Goal: Task Accomplishment & Management: Manage account settings

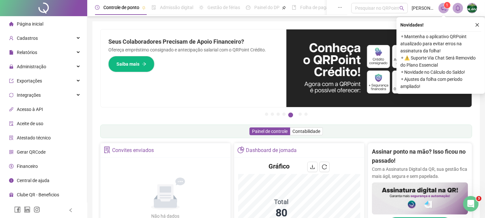
drag, startPoint x: 474, startPoint y: 26, endPoint x: 470, endPoint y: 26, distance: 4.2
click at [475, 26] on button "button" at bounding box center [477, 25] width 8 height 8
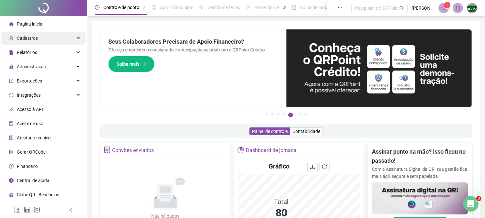
click at [30, 34] on span "Cadastros" at bounding box center [23, 38] width 29 height 13
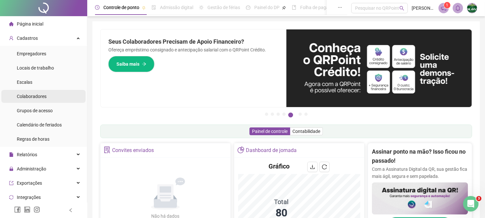
click at [26, 98] on span "Colaboradores" at bounding box center [32, 96] width 30 height 5
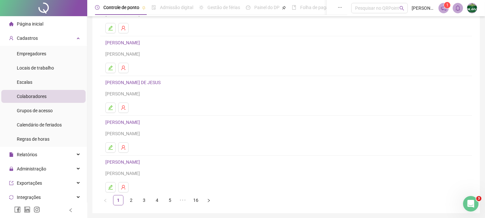
scroll to position [95, 0]
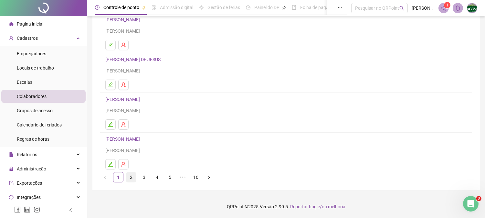
click at [132, 178] on link "2" at bounding box center [131, 177] width 10 height 10
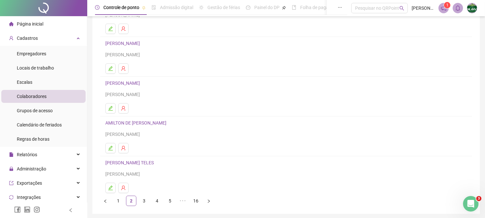
scroll to position [72, 0]
click at [146, 201] on link "3" at bounding box center [144, 200] width 10 height 10
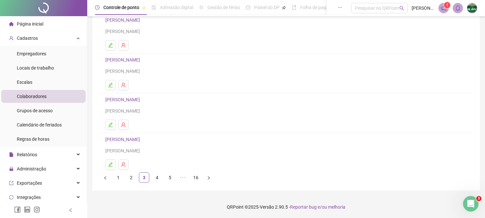
scroll to position [95, 0]
click at [156, 179] on link "4" at bounding box center [157, 177] width 10 height 10
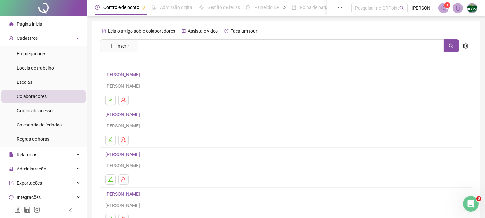
scroll to position [72, 0]
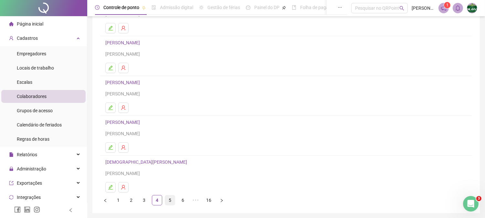
click at [172, 204] on link "5" at bounding box center [170, 200] width 10 height 10
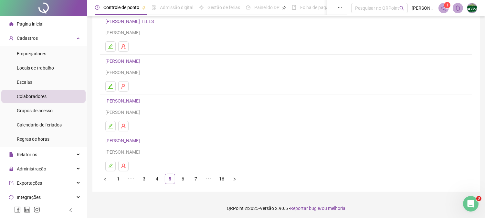
scroll to position [95, 0]
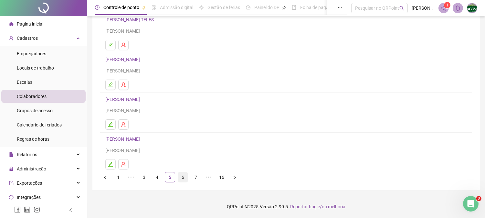
click at [187, 179] on link "6" at bounding box center [183, 177] width 10 height 10
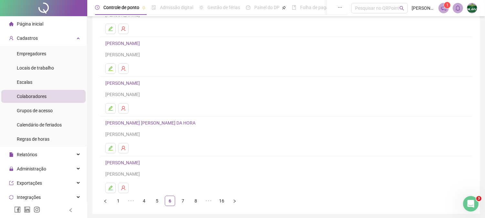
scroll to position [72, 0]
click at [180, 199] on link "7" at bounding box center [183, 200] width 10 height 10
click at [187, 200] on link "8" at bounding box center [183, 200] width 10 height 10
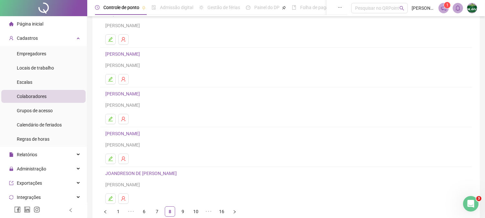
scroll to position [95, 0]
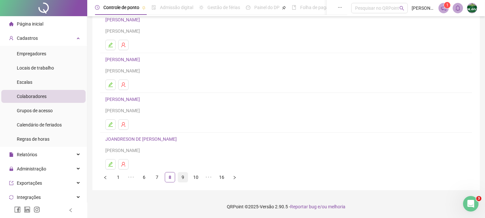
click at [187, 182] on ul "1 ••• 6 7 8 9 10 ••• 16" at bounding box center [286, 177] width 372 height 10
click at [180, 179] on link "9" at bounding box center [183, 177] width 10 height 10
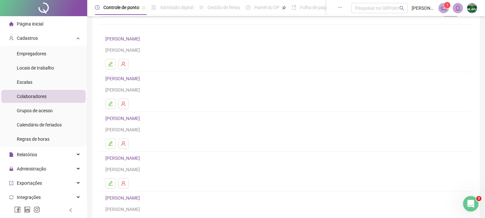
scroll to position [72, 0]
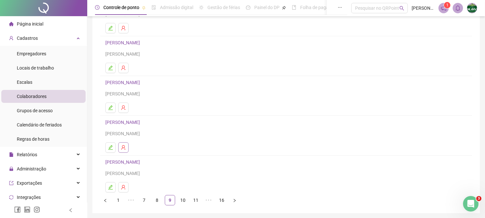
click at [125, 146] on icon "user-delete" at bounding box center [123, 147] width 5 height 5
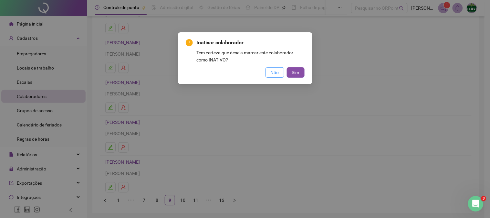
click at [272, 72] on span "Não" at bounding box center [275, 72] width 8 height 7
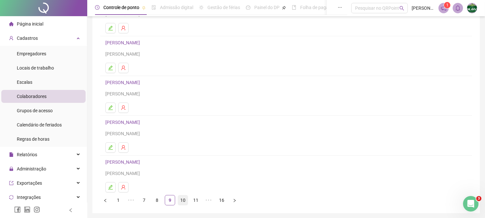
click at [178, 201] on link "10" at bounding box center [183, 200] width 10 height 10
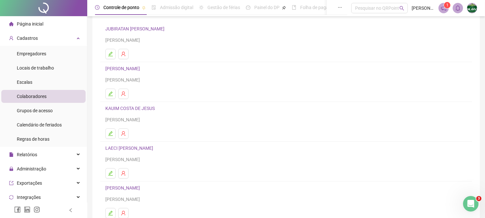
scroll to position [0, 0]
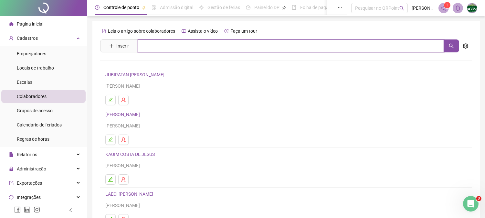
click at [167, 43] on input "text" at bounding box center [291, 45] width 306 height 13
click at [455, 43] on button "button" at bounding box center [451, 45] width 16 height 13
type input "**********"
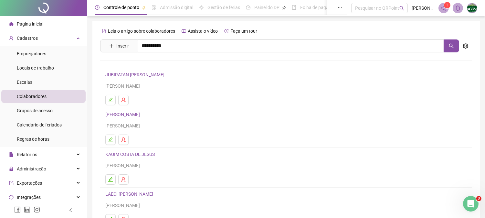
click at [198, 71] on div "[PERSON_NAME]" at bounding box center [286, 65] width 372 height 27
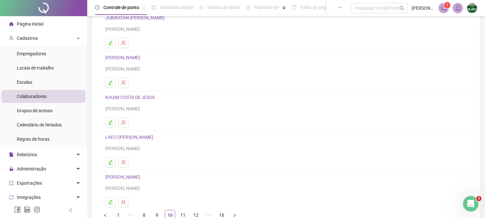
scroll to position [95, 0]
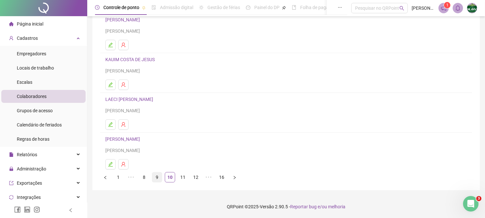
drag, startPoint x: 163, startPoint y: 178, endPoint x: 160, endPoint y: 175, distance: 4.3
click at [164, 178] on ul "1 ••• 8 9 10 11 12 ••• 16" at bounding box center [286, 177] width 372 height 10
click at [160, 175] on link "9" at bounding box center [157, 177] width 10 height 10
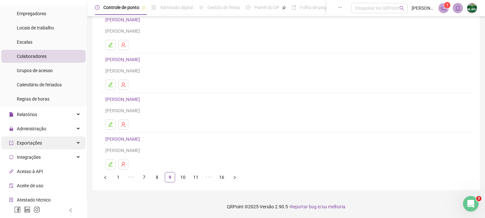
scroll to position [72, 0]
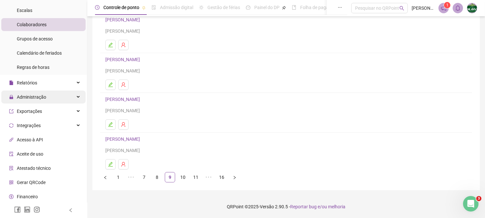
click at [39, 94] on span "Administração" at bounding box center [31, 96] width 29 height 5
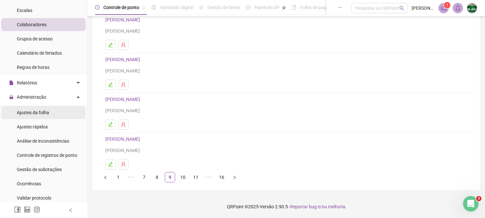
click at [31, 114] on span "Ajustes da folha" at bounding box center [33, 112] width 32 height 5
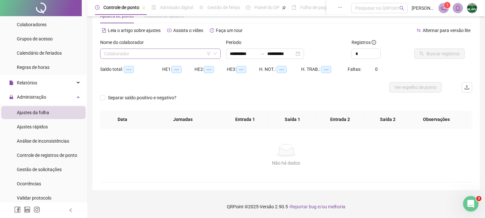
scroll to position [20, 0]
type input "**********"
click at [146, 52] on input "search" at bounding box center [157, 54] width 107 height 10
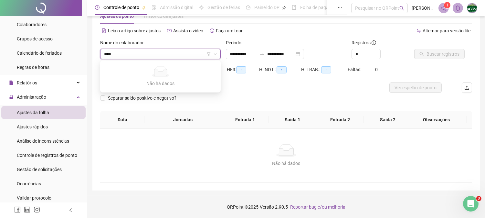
type input "***"
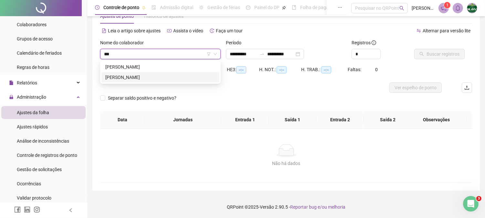
click at [135, 79] on div "[PERSON_NAME]" at bounding box center [160, 77] width 110 height 7
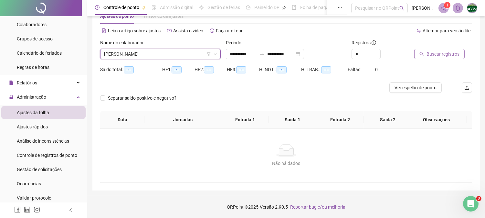
click at [432, 56] on span "Buscar registros" at bounding box center [442, 53] width 33 height 7
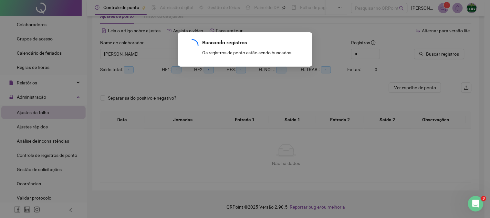
click at [30, 127] on div "Buscando registros Os registros de ponto estão sendo buscados... OK" at bounding box center [245, 109] width 490 height 218
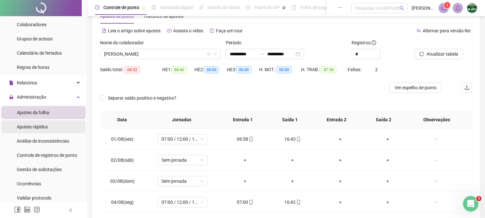
click at [30, 127] on span "Ajustes rápidos" at bounding box center [32, 126] width 31 height 5
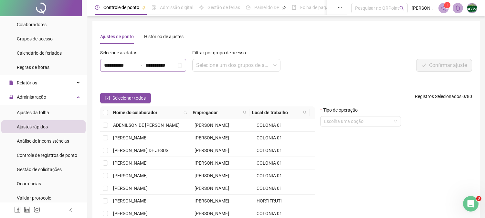
click at [183, 66] on div "**********" at bounding box center [143, 65] width 86 height 13
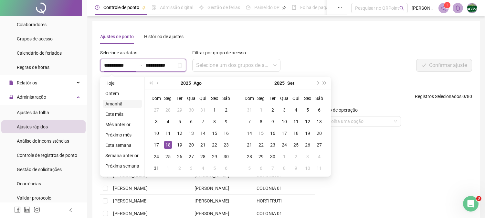
type input "**********"
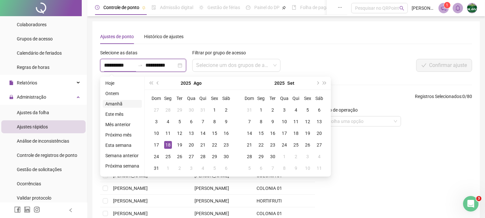
type input "**********"
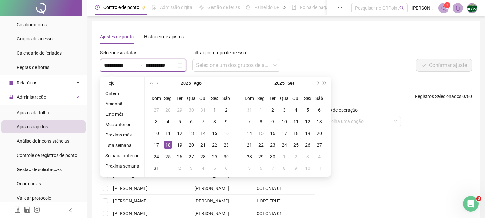
type input "**********"
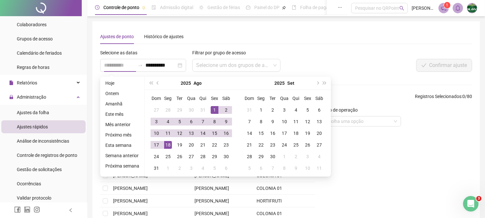
click at [209, 110] on td "1" at bounding box center [215, 110] width 12 height 12
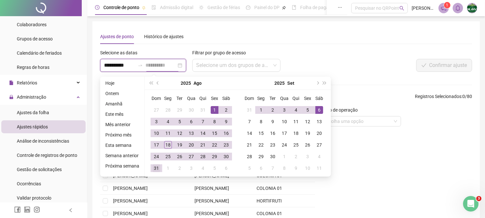
type input "**********"
click at [158, 165] on div "31" at bounding box center [156, 168] width 8 height 8
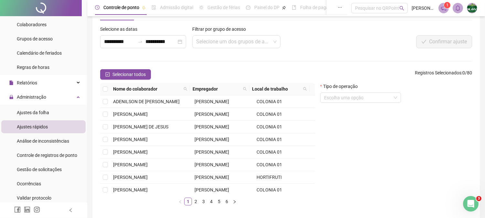
scroll to position [52, 0]
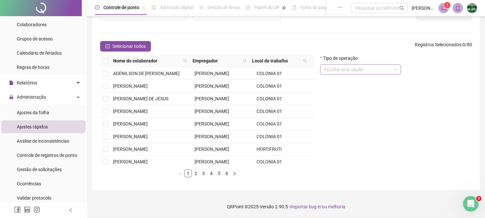
click at [361, 72] on input "search" at bounding box center [357, 70] width 67 height 10
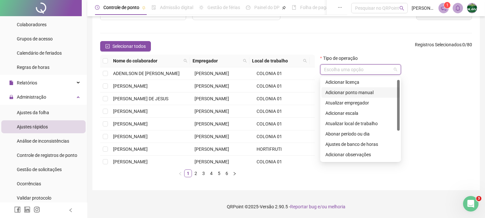
scroll to position [24, 0]
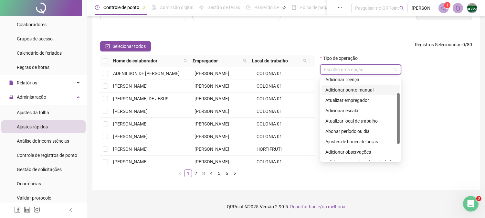
drag, startPoint x: 399, startPoint y: 111, endPoint x: 400, endPoint y: 126, distance: 14.9
click at [400, 126] on div "4 5 6 Adicionar licença Adicionar ponto manual Atualizar empregador Adicionar e…" at bounding box center [360, 119] width 81 height 85
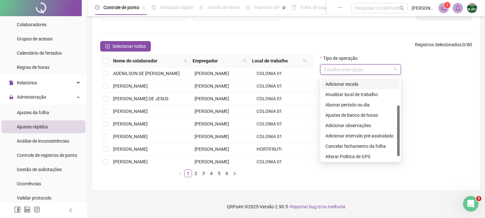
scroll to position [52, 0]
drag, startPoint x: 398, startPoint y: 114, endPoint x: 399, endPoint y: 142, distance: 28.1
click at [399, 142] on div at bounding box center [398, 130] width 3 height 51
click at [369, 137] on div "Adicionar intervalo pré-assinalado" at bounding box center [360, 134] width 70 height 7
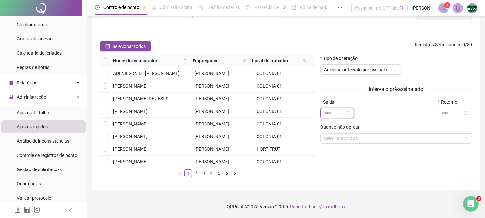
click at [327, 114] on input at bounding box center [334, 112] width 21 height 7
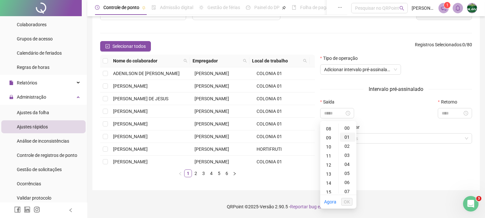
drag, startPoint x: 328, startPoint y: 165, endPoint x: 339, endPoint y: 139, distance: 28.7
click at [330, 163] on div "12" at bounding box center [329, 164] width 16 height 9
click at [348, 129] on div "00" at bounding box center [348, 127] width 16 height 9
type input "*****"
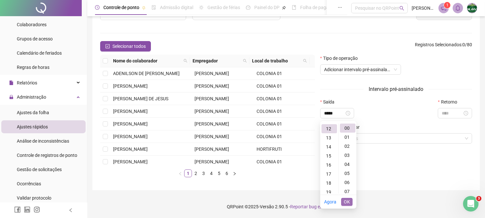
click at [347, 200] on span "OK" at bounding box center [347, 201] width 6 height 7
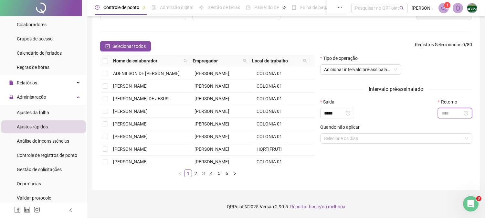
click at [451, 113] on input at bounding box center [452, 112] width 21 height 7
type input "*****"
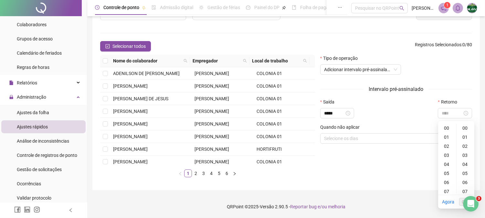
drag, startPoint x: 456, startPoint y: 138, endPoint x: 456, endPoint y: 142, distance: 4.6
click at [456, 142] on ul "00 01 02 03 04 05 06 07 08 09 10 11 12 13 14 15 16 17 18 19 20 21 22 23 24 25 2…" at bounding box center [465, 158] width 18 height 70
type input "*****"
click at [446, 126] on div "12" at bounding box center [447, 128] width 16 height 9
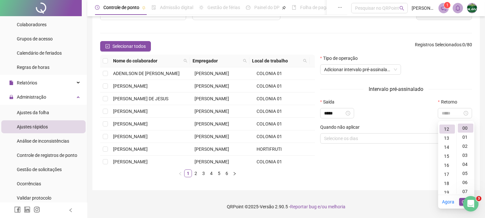
scroll to position [108, 0]
click at [467, 127] on div "00" at bounding box center [466, 127] width 16 height 9
click at [448, 137] on div "13" at bounding box center [447, 137] width 16 height 9
type input "*****"
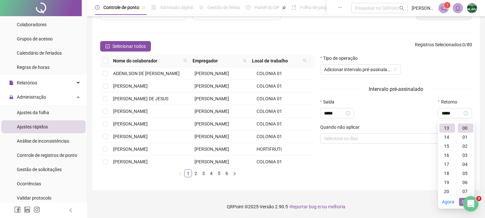
click at [461, 200] on button "OK" at bounding box center [464, 202] width 11 height 8
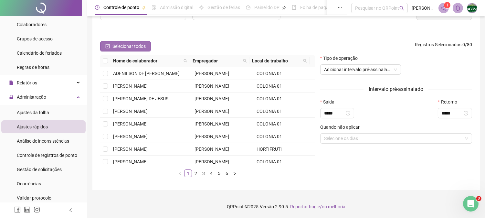
click at [120, 46] on span "Selecionar todos" at bounding box center [128, 46] width 33 height 7
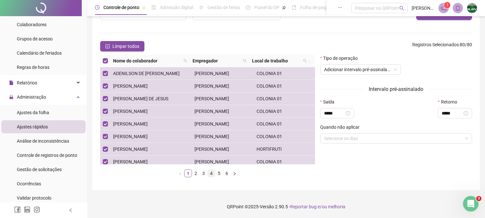
click at [212, 173] on link "4" at bounding box center [211, 173] width 7 height 7
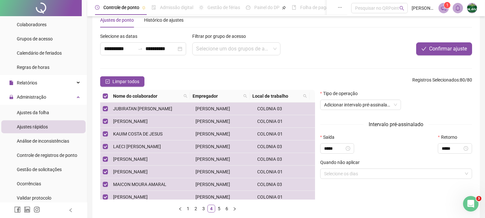
scroll to position [0, 0]
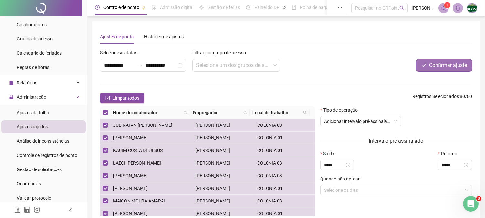
click at [454, 65] on span "Confirmar ajuste" at bounding box center [448, 65] width 38 height 8
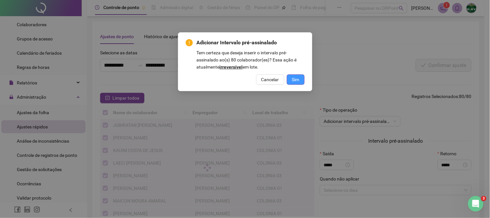
click at [294, 83] on span "Sim" at bounding box center [295, 79] width 7 height 7
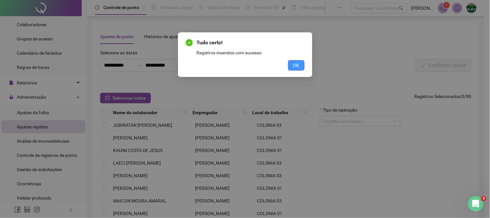
click at [298, 63] on span "OK" at bounding box center [296, 65] width 6 height 7
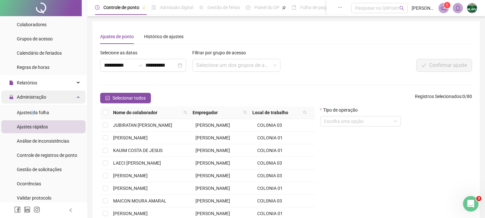
drag, startPoint x: 31, startPoint y: 111, endPoint x: 69, endPoint y: 96, distance: 40.7
click at [31, 111] on span "Ajustes da folha" at bounding box center [33, 112] width 32 height 5
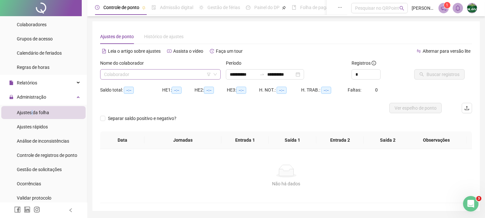
click at [120, 74] on input "search" at bounding box center [157, 74] width 107 height 10
type input "**********"
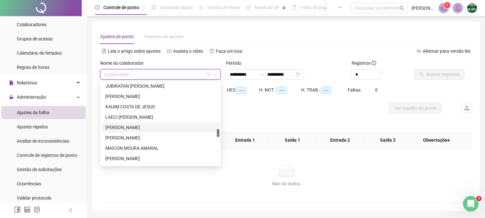
scroll to position [431, 0]
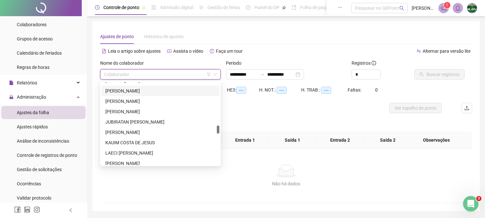
click at [143, 94] on div "[PERSON_NAME]" at bounding box center [160, 91] width 118 height 10
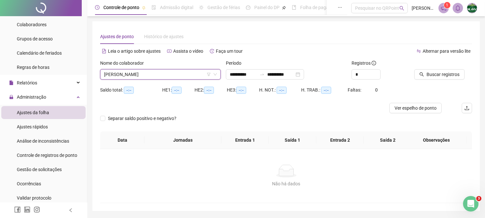
click at [160, 74] on span "[PERSON_NAME]" at bounding box center [160, 74] width 113 height 10
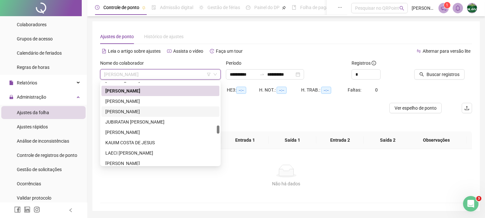
click at [130, 109] on div "[PERSON_NAME]" at bounding box center [160, 111] width 110 height 7
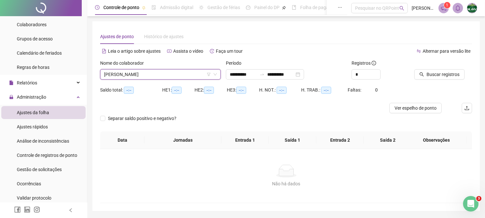
drag, startPoint x: 165, startPoint y: 76, endPoint x: 163, endPoint y: 83, distance: 7.5
click at [166, 76] on span "[PERSON_NAME]" at bounding box center [160, 74] width 113 height 10
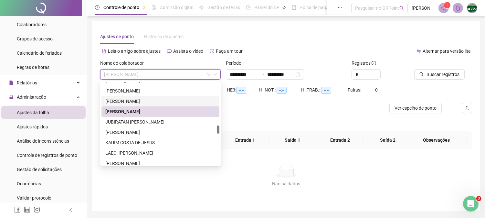
click at [134, 101] on div "[PERSON_NAME]" at bounding box center [160, 101] width 110 height 7
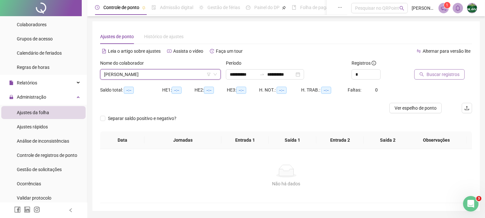
click at [440, 78] on button "Buscar registros" at bounding box center [439, 74] width 50 height 10
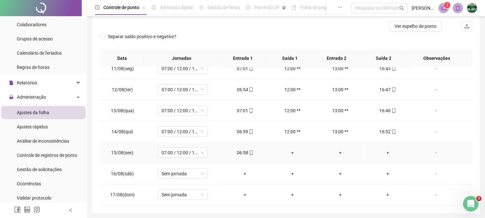
scroll to position [104, 0]
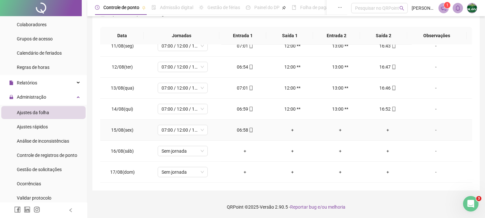
click at [386, 130] on div "+" at bounding box center [387, 129] width 37 height 7
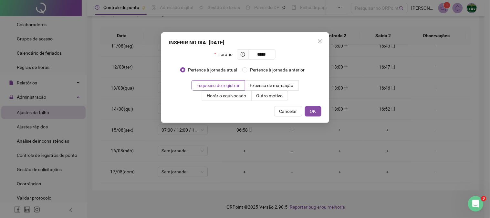
type input "*****"
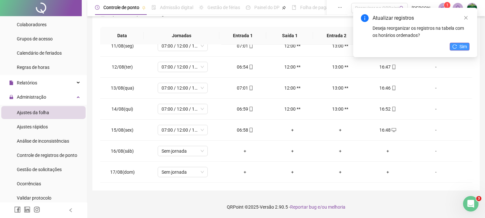
click at [461, 43] on span "Sim" at bounding box center [462, 46] width 7 height 7
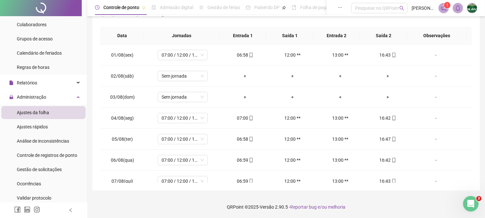
scroll to position [0, 0]
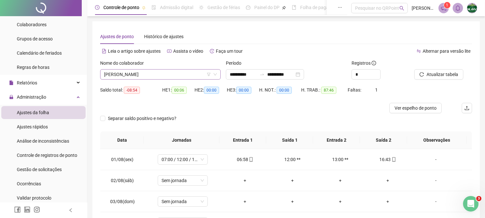
click at [189, 74] on span "[PERSON_NAME]" at bounding box center [160, 74] width 113 height 10
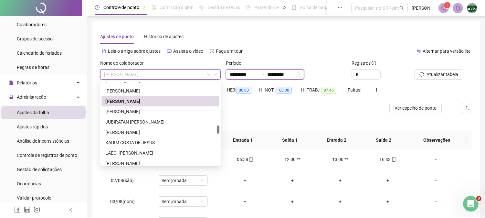
click at [244, 75] on input "**********" at bounding box center [243, 74] width 27 height 7
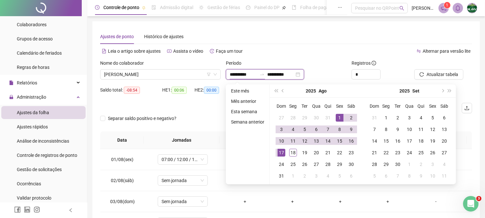
type input "**********"
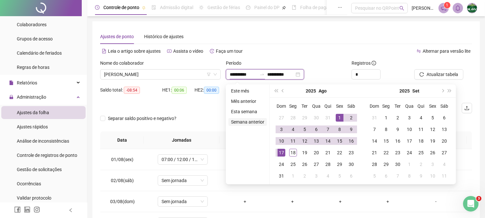
type input "**********"
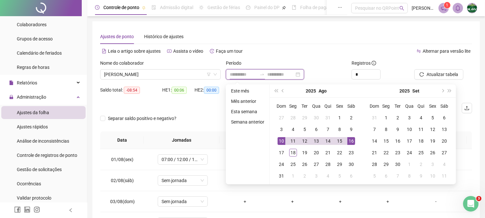
type input "**********"
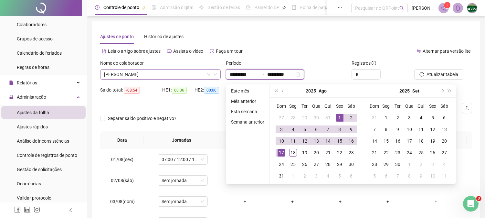
click at [196, 75] on span "[PERSON_NAME]" at bounding box center [160, 74] width 113 height 10
